Goal: Navigation & Orientation: Understand site structure

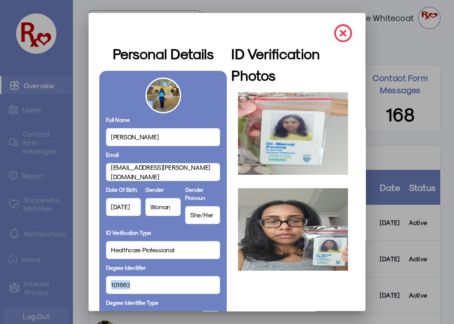
drag, startPoint x: 129, startPoint y: 286, endPoint x: 86, endPoint y: 283, distance: 43.0
click at [89, 283] on mat-dialog-container "Personal Details Full Name [PERSON_NAME] Email [EMAIL_ADDRESS][PERSON_NAME][DOM…" at bounding box center [227, 162] width 277 height 298
copy span "101663"
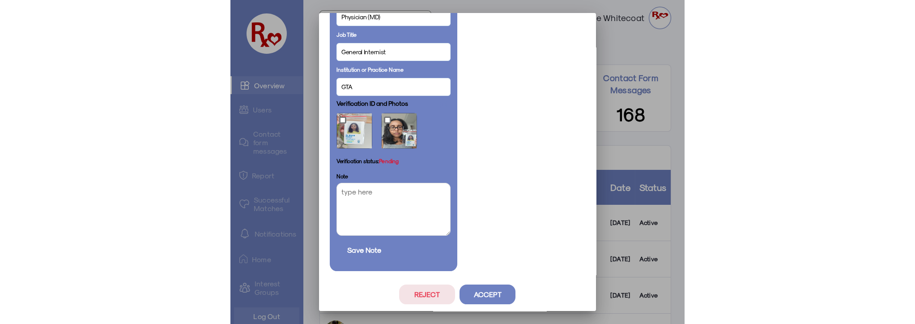
scroll to position [538, 0]
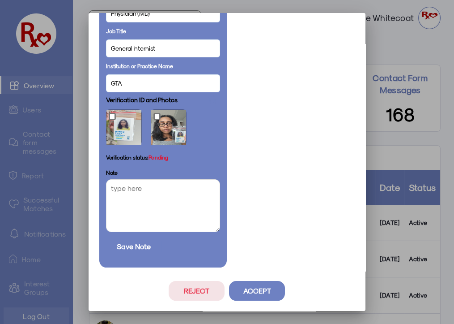
click at [247, 291] on button "Accept" at bounding box center [257, 291] width 56 height 20
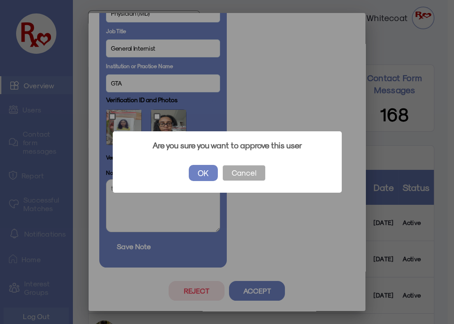
click at [201, 167] on button "OK" at bounding box center [203, 173] width 29 height 16
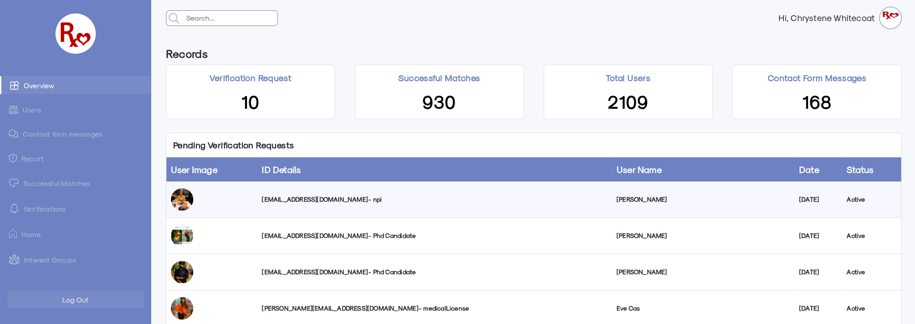
click at [39, 184] on link "Successful Matches" at bounding box center [75, 183] width 151 height 18
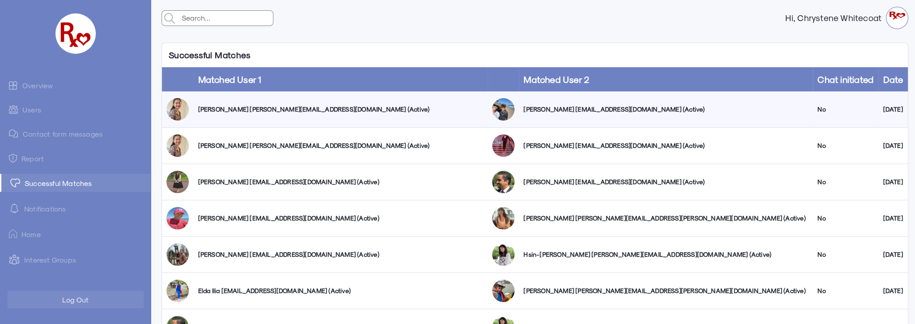
click at [34, 109] on link "Users" at bounding box center [75, 109] width 151 height 17
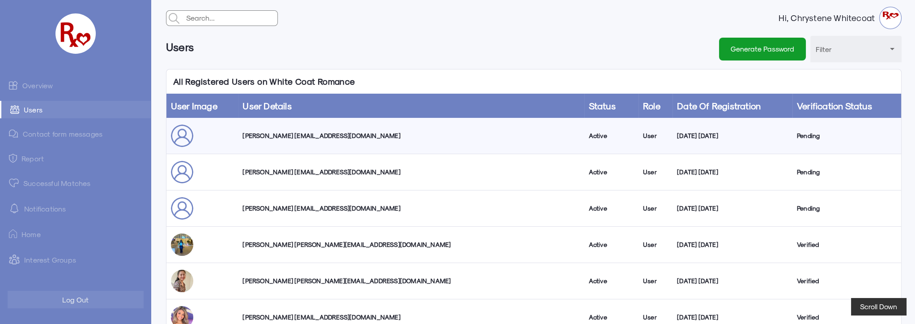
click at [43, 86] on link "Overview" at bounding box center [75, 85] width 151 height 18
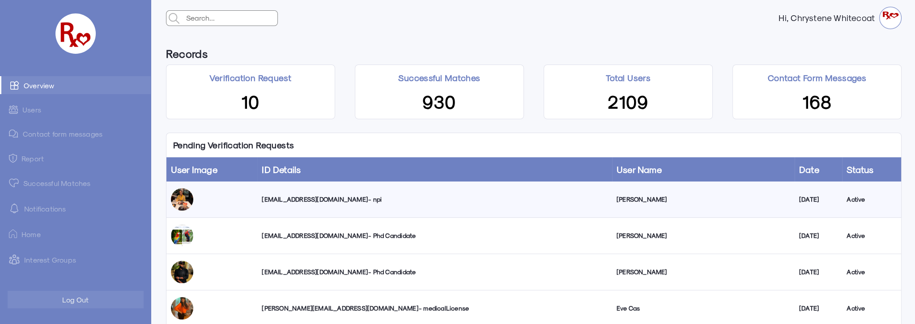
click at [44, 182] on link "Successful Matches" at bounding box center [75, 183] width 151 height 18
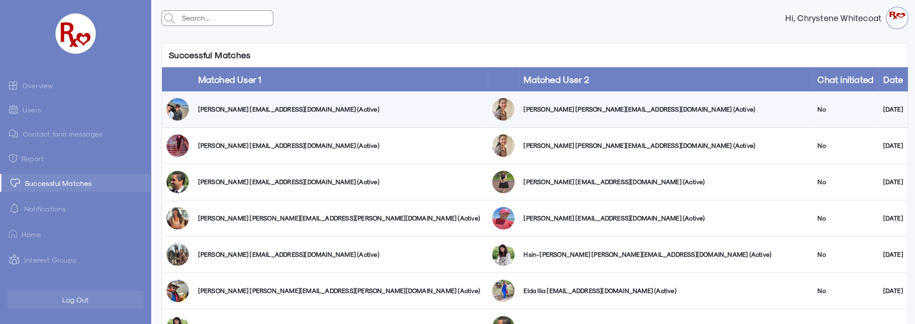
click at [37, 85] on link "Overview" at bounding box center [75, 85] width 151 height 18
